Goal: Find specific page/section: Find specific page/section

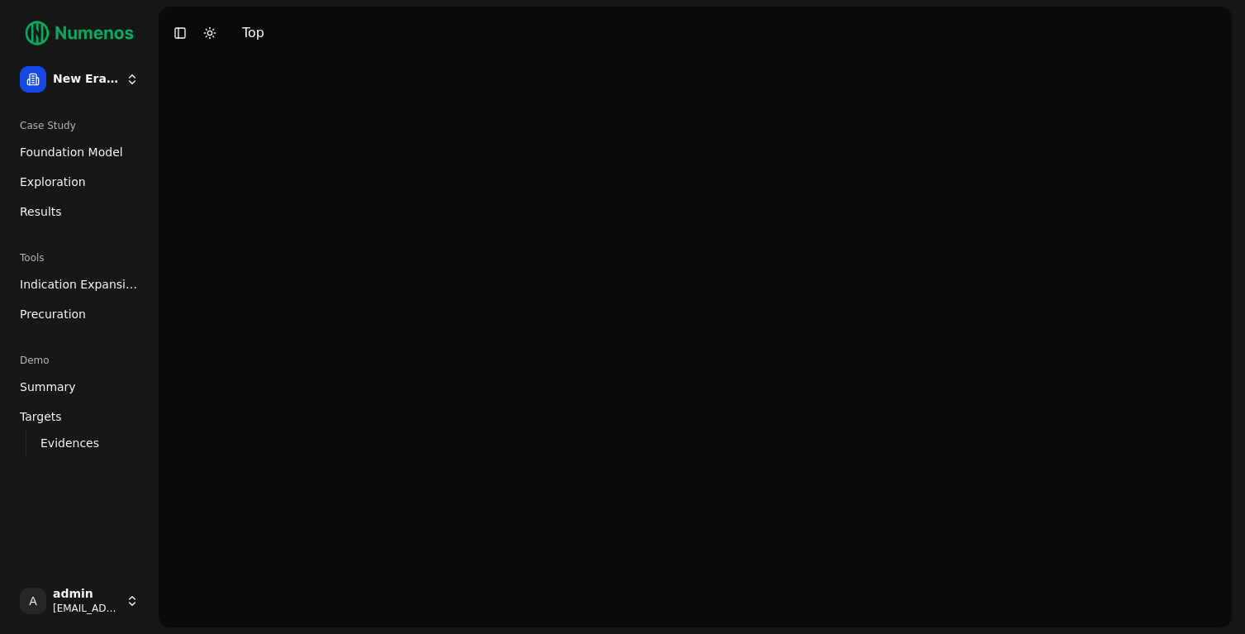
click at [50, 183] on span "Exploration" at bounding box center [53, 182] width 66 height 17
click at [85, 276] on span "Indication Expansion" at bounding box center [79, 284] width 119 height 17
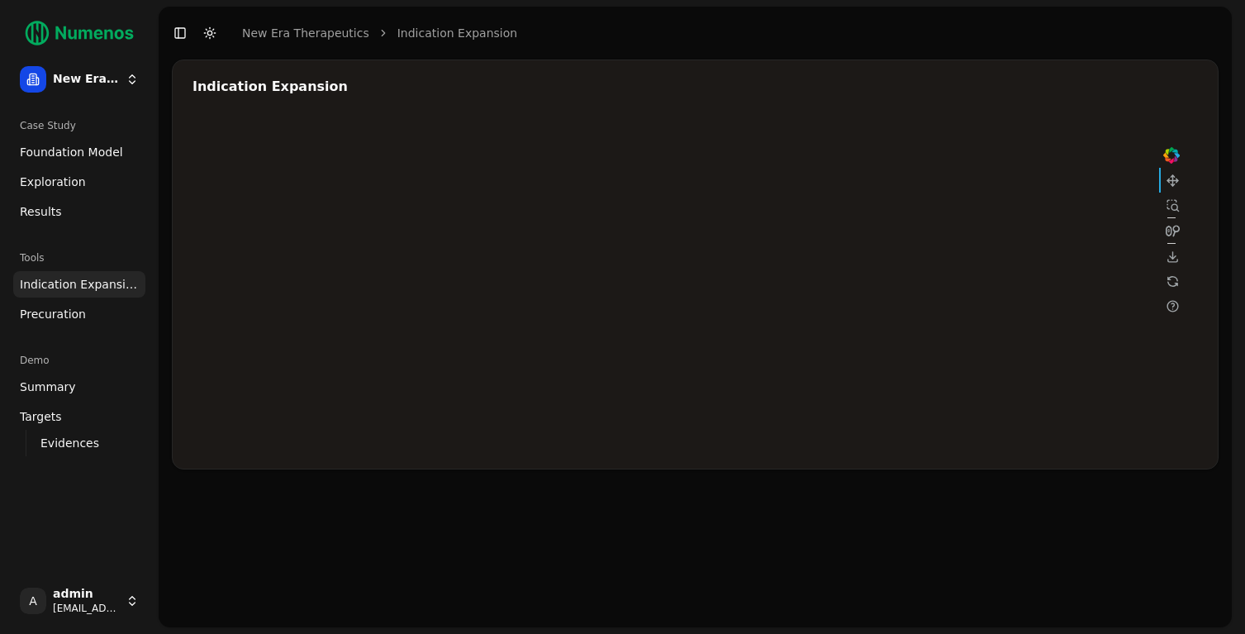
click at [876, 247] on div at bounding box center [689, 283] width 992 height 331
